Goal: Information Seeking & Learning: Learn about a topic

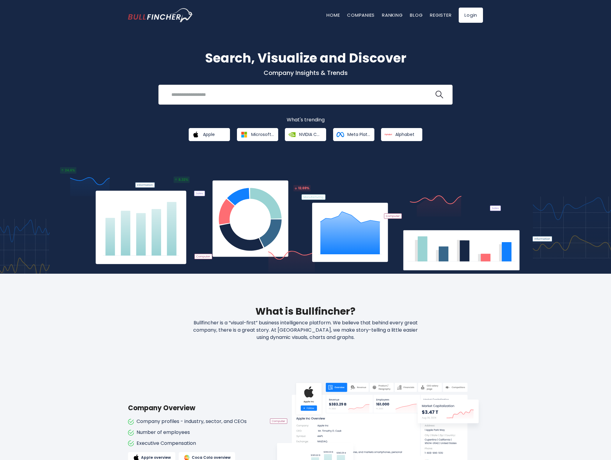
click at [228, 98] on input "search" at bounding box center [301, 94] width 266 height 11
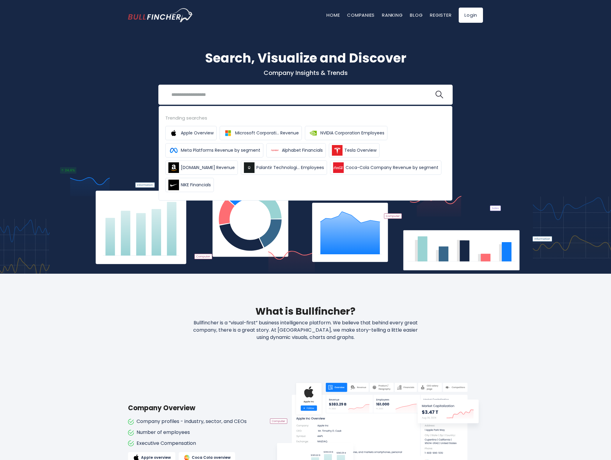
click at [89, 108] on div "Search, Visualize and Discover Company Insights & Trends Recent searches Trendi…" at bounding box center [305, 147] width 611 height 252
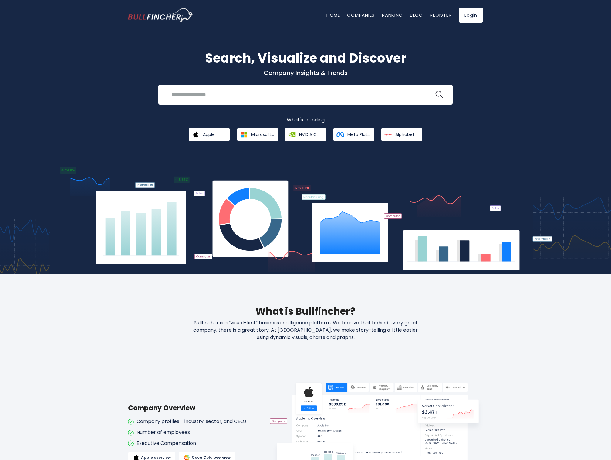
click at [128, 157] on div "Search, Visualize and Discover Company Insights & Trends Recent searches Trendi…" at bounding box center [305, 147] width 611 height 252
click at [306, 133] on span "NVIDIA Corporation" at bounding box center [310, 134] width 23 height 5
click at [263, 137] on span "Microsoft Corporation" at bounding box center [262, 134] width 23 height 5
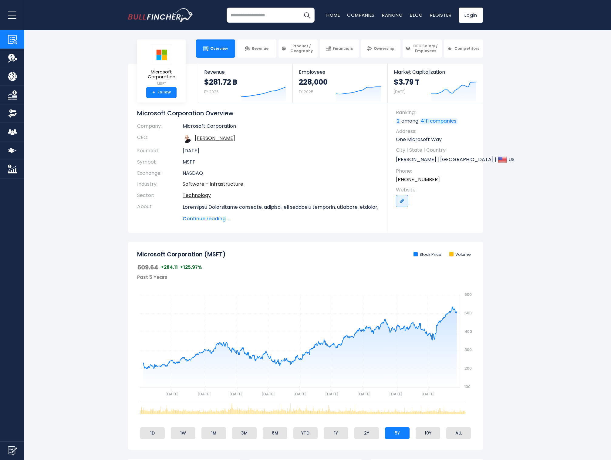
click at [237, 18] on input "search" at bounding box center [271, 15] width 88 height 15
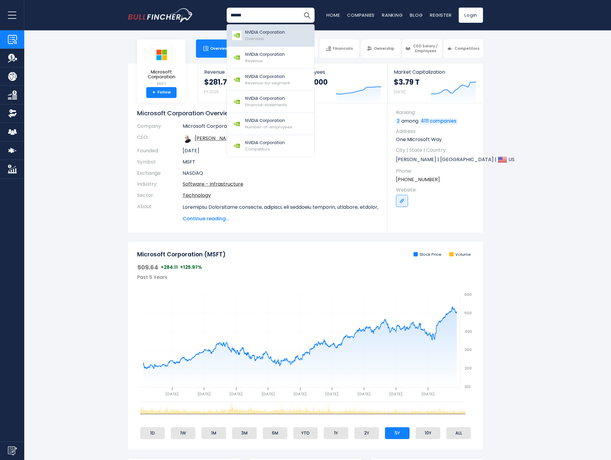
type input "******"
click at [272, 38] on div "NVIDIA Corporation Overview" at bounding box center [265, 35] width 40 height 13
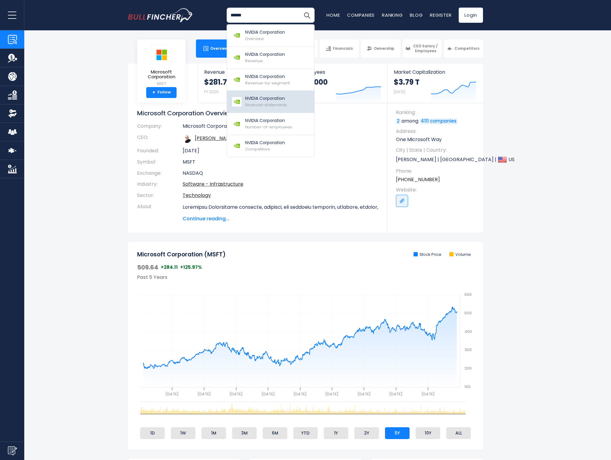
click at [269, 107] on link "NVIDIA Corporation Financial-statements" at bounding box center [270, 102] width 87 height 22
click at [361, 12] on link "Companies" at bounding box center [361, 15] width 28 height 6
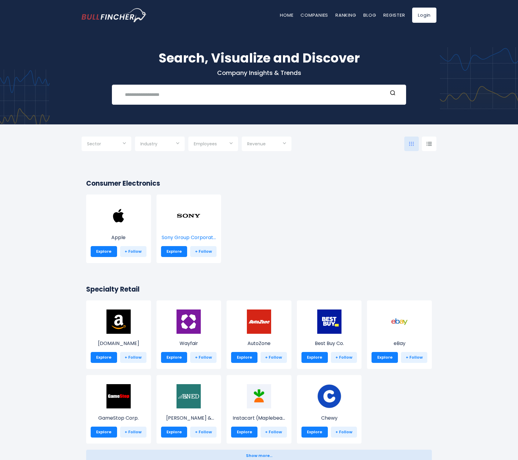
click at [188, 221] on img at bounding box center [188, 215] width 24 height 24
click at [170, 354] on link "Explore" at bounding box center [174, 357] width 26 height 11
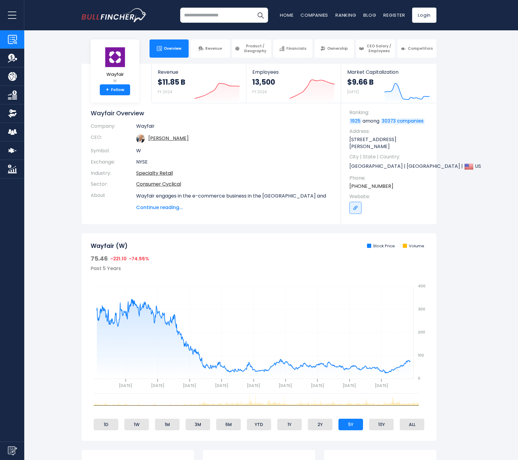
click at [221, 17] on input "search" at bounding box center [224, 15] width 88 height 15
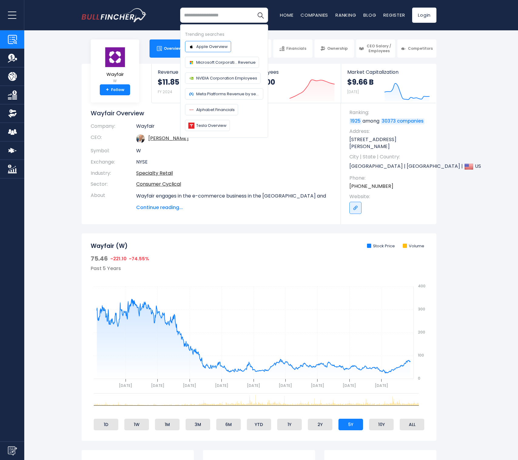
click at [200, 47] on span "Apple Overview" at bounding box center [212, 46] width 32 height 6
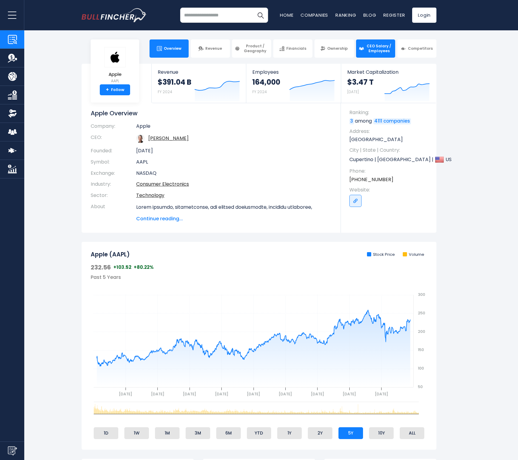
click at [374, 52] on span "CEO Salary / Employees" at bounding box center [379, 48] width 27 height 9
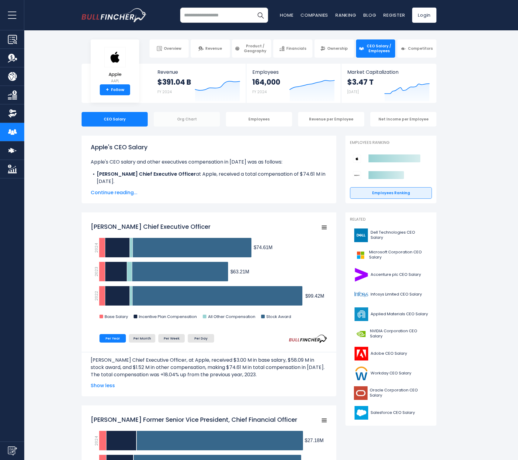
click at [187, 119] on div "Org Chart" at bounding box center [187, 119] width 66 height 15
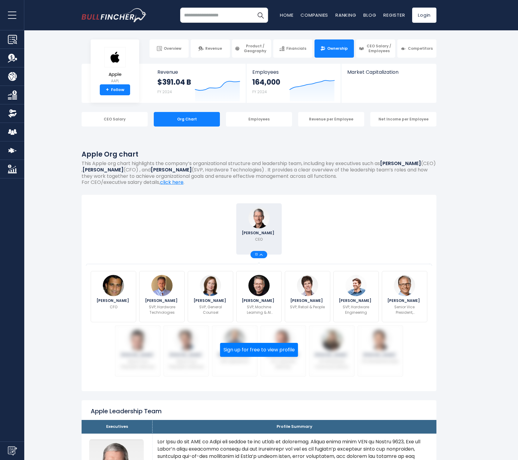
click at [337, 54] on link "Ownership" at bounding box center [333, 48] width 39 height 18
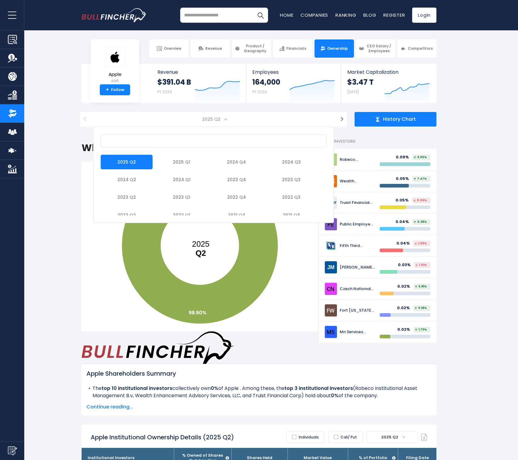
click at [226, 121] on span "2025 Q2" at bounding box center [213, 119] width 241 height 15
select select "*******"
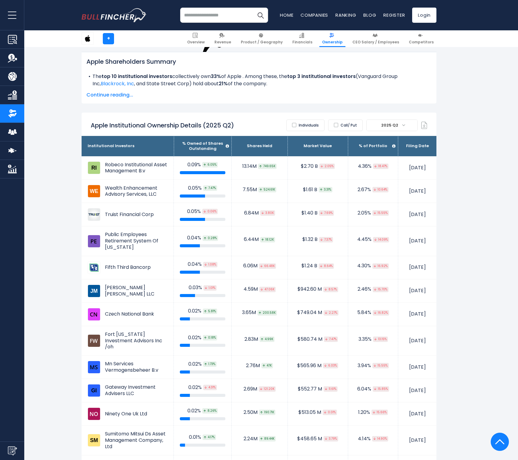
scroll to position [348, 0]
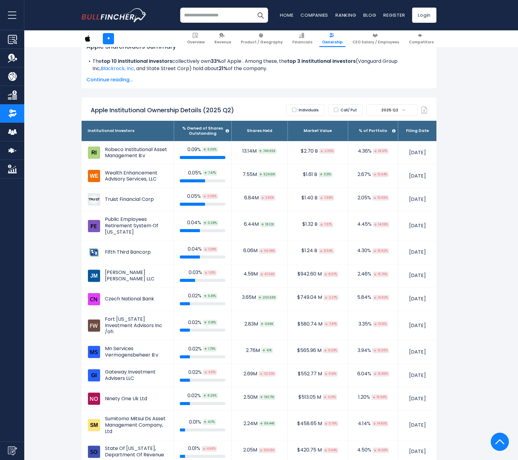
click at [311, 104] on label "Individuals" at bounding box center [305, 110] width 38 height 12
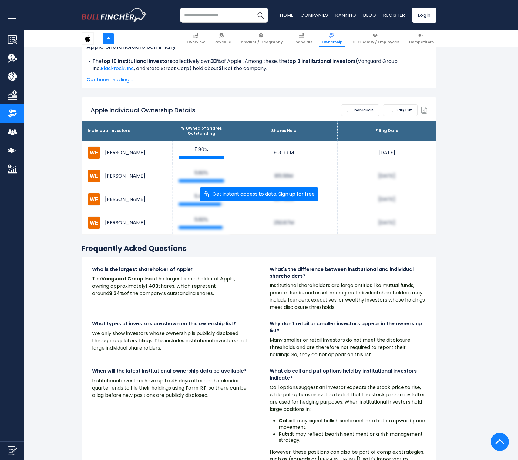
click at [356, 104] on label "Individuals" at bounding box center [360, 110] width 38 height 12
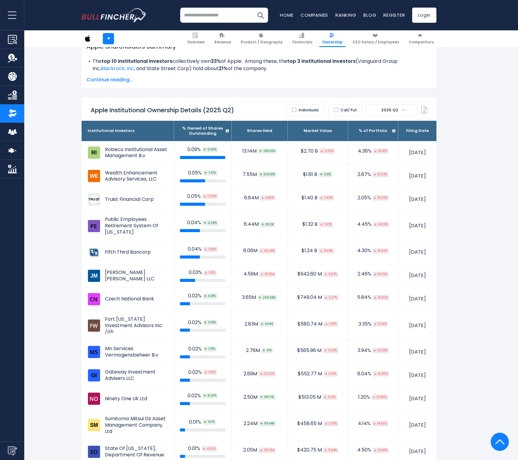
click at [357, 104] on label "Call/ Put" at bounding box center [345, 110] width 35 height 12
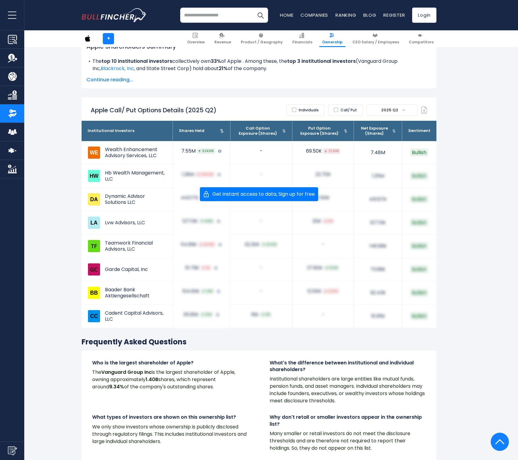
click at [357, 104] on label "Call/ Put" at bounding box center [345, 110] width 35 height 12
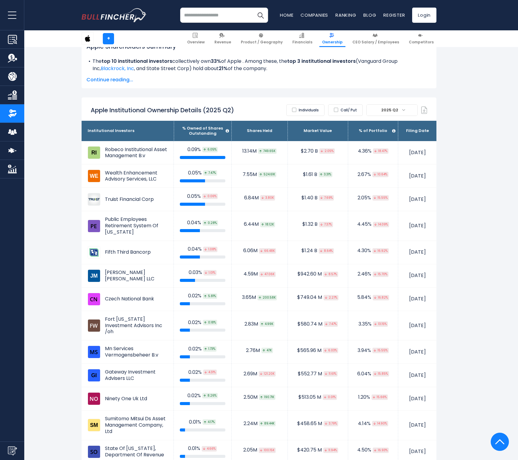
click at [386, 106] on span "2025 Q2" at bounding box center [390, 110] width 23 height 8
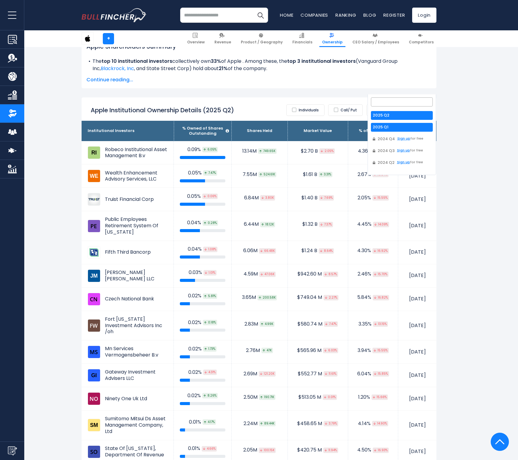
select select "*******"
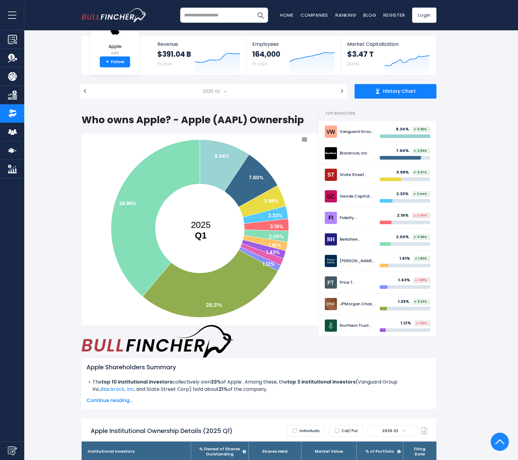
scroll to position [0, 0]
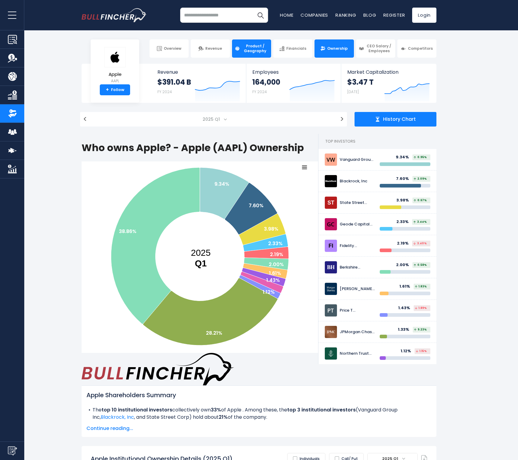
click at [250, 52] on span "Product / Geography" at bounding box center [255, 48] width 27 height 9
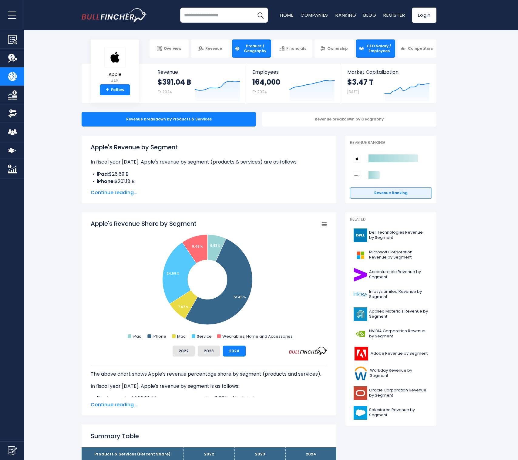
click at [378, 52] on span "CEO Salary / Employees" at bounding box center [379, 48] width 27 height 9
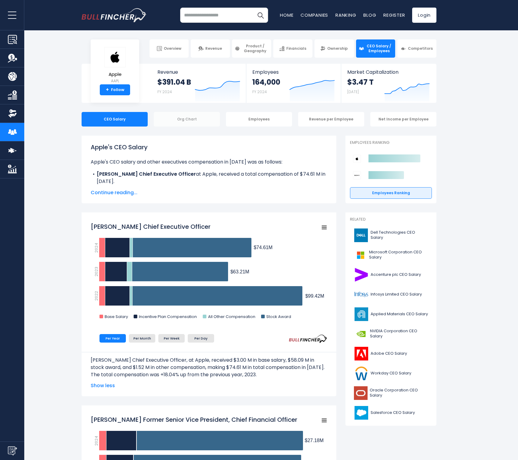
click at [192, 119] on div "Org Chart" at bounding box center [187, 119] width 66 height 15
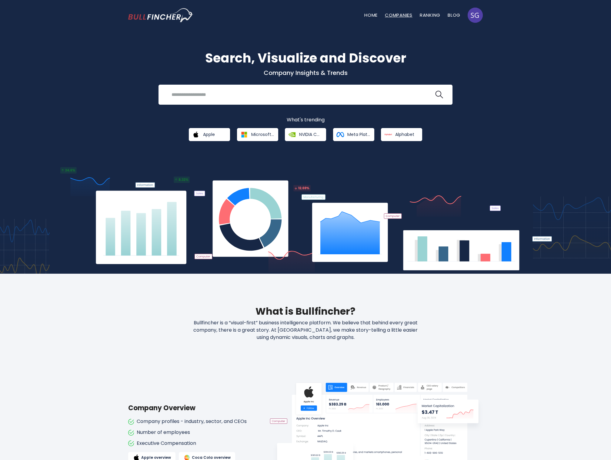
click at [389, 15] on link "Companies" at bounding box center [399, 15] width 28 height 6
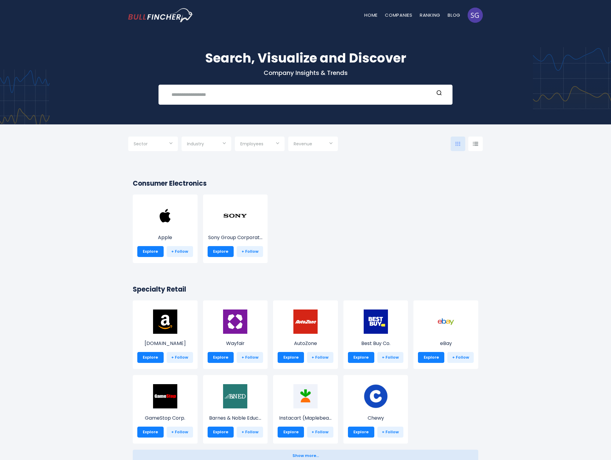
scroll to position [102, 0]
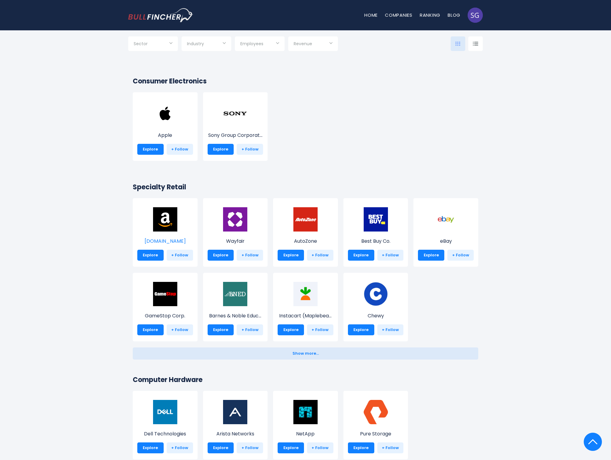
click at [161, 241] on p "[DOMAIN_NAME]" at bounding box center [165, 240] width 56 height 7
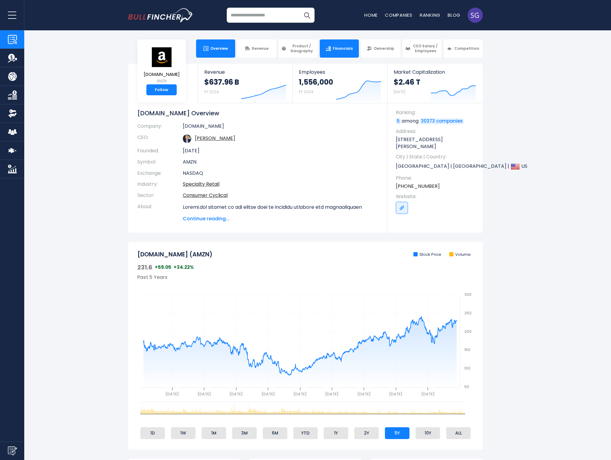
click at [340, 54] on link "Financials" at bounding box center [339, 48] width 39 height 18
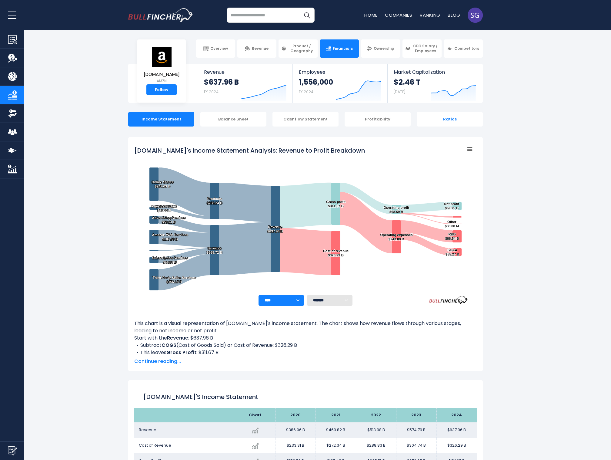
click at [448, 119] on div "Ratios" at bounding box center [450, 119] width 66 height 15
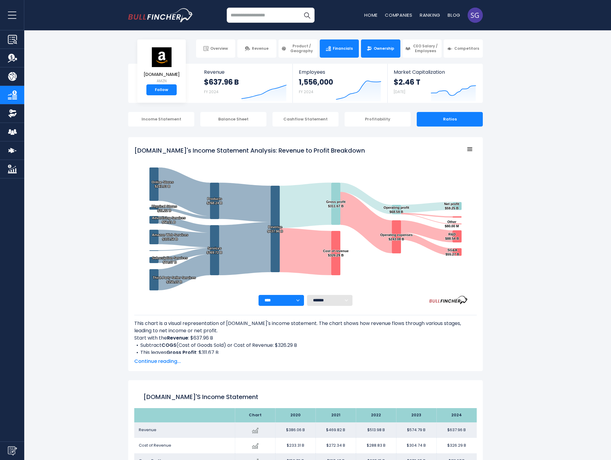
click at [378, 51] on link "Ownership" at bounding box center [380, 48] width 39 height 18
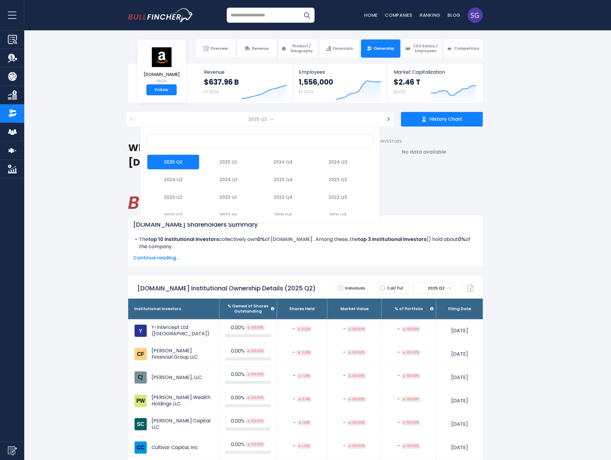
click at [253, 123] on span "2025 Q2" at bounding box center [260, 119] width 241 height 15
select select "*******"
